Goal: Transaction & Acquisition: Download file/media

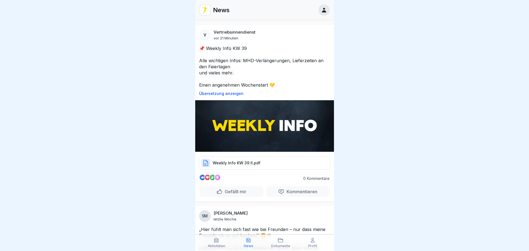
click at [266, 128] on img at bounding box center [264, 126] width 139 height 52
click at [246, 163] on p "Weekly Info KW 39 II.pdf" at bounding box center [237, 163] width 48 height 6
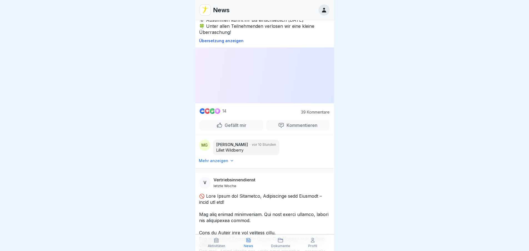
scroll to position [583, 0]
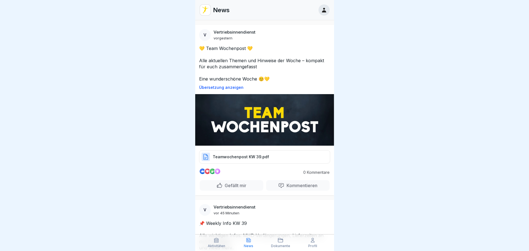
click at [236, 155] on p "Teamwochenpost KW 39.pdf" at bounding box center [241, 157] width 56 height 6
